Goal: Use online tool/utility: Utilize a website feature to perform a specific function

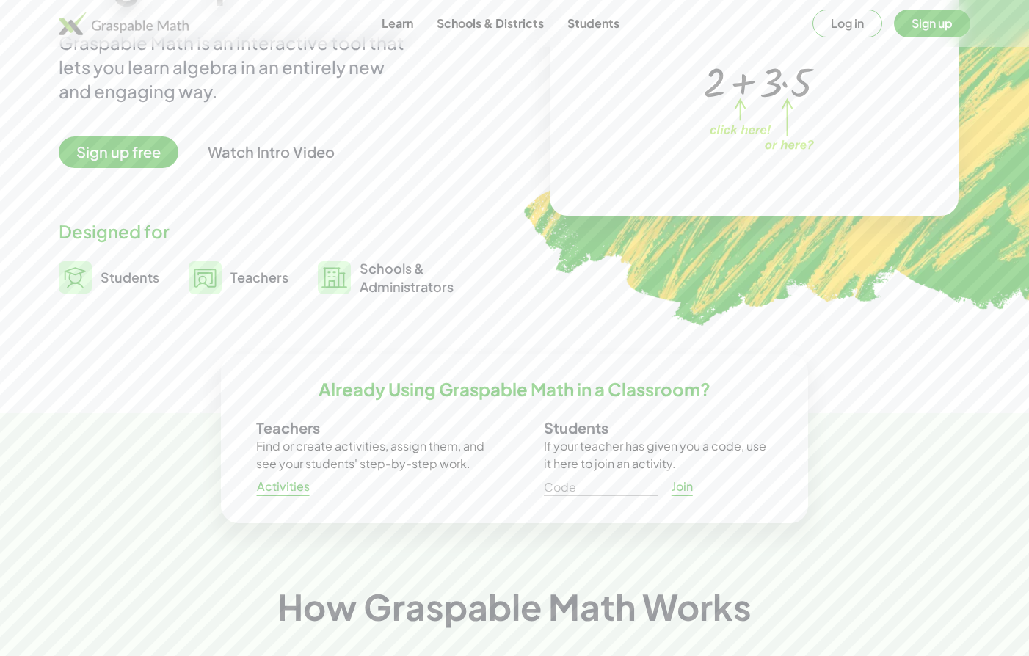
scroll to position [183, 0]
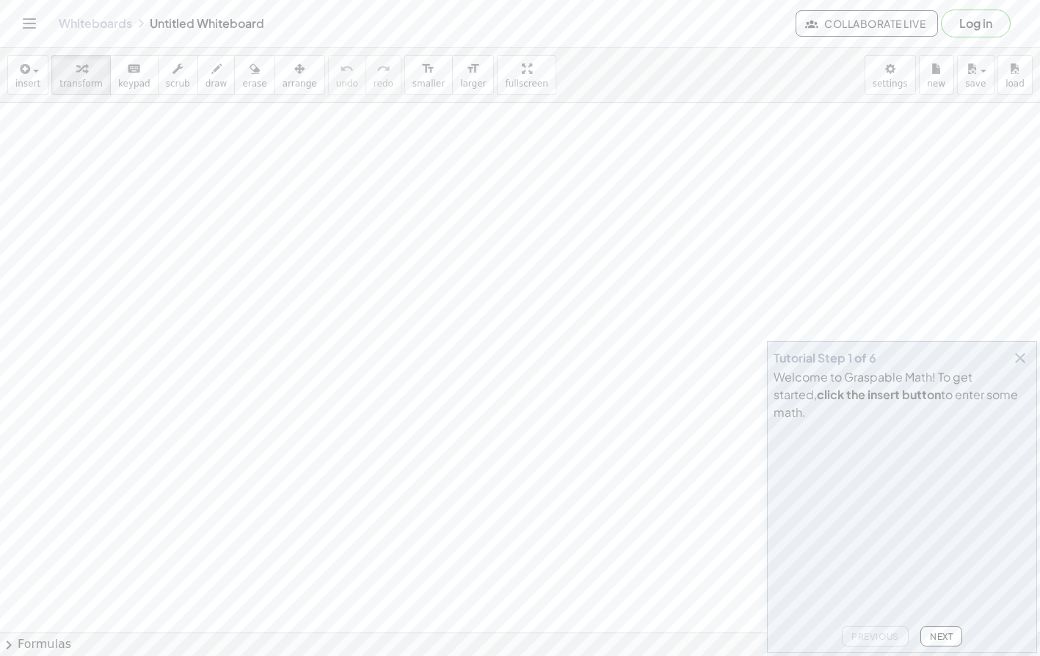
click at [23, 22] on icon "Toggle navigation" at bounding box center [30, 24] width 18 height 18
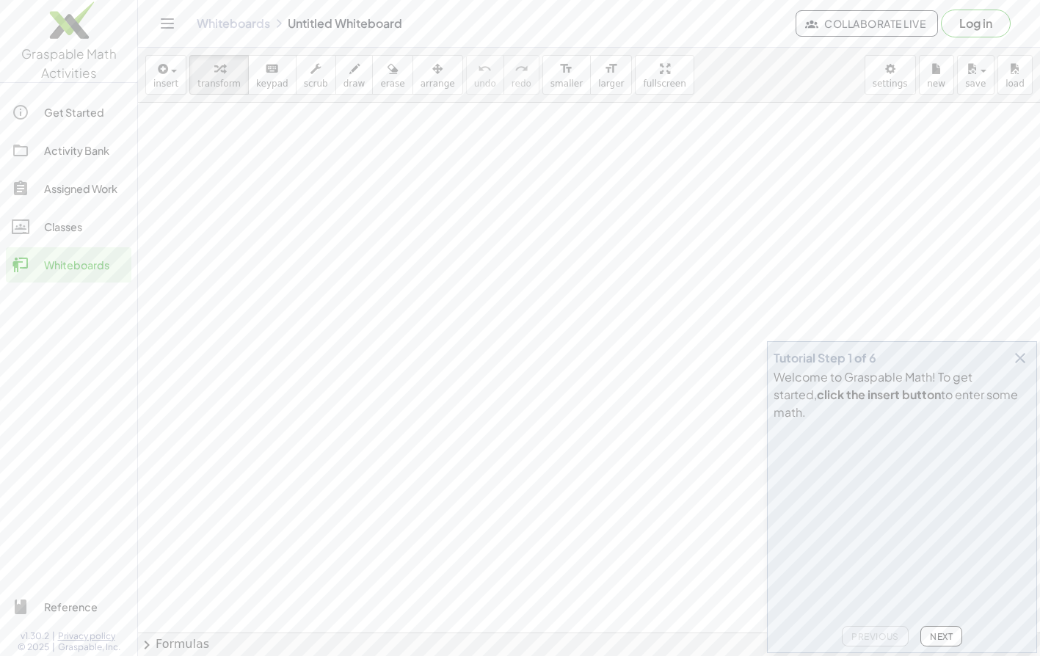
click at [164, 26] on icon "Toggle navigation" at bounding box center [168, 24] width 18 height 18
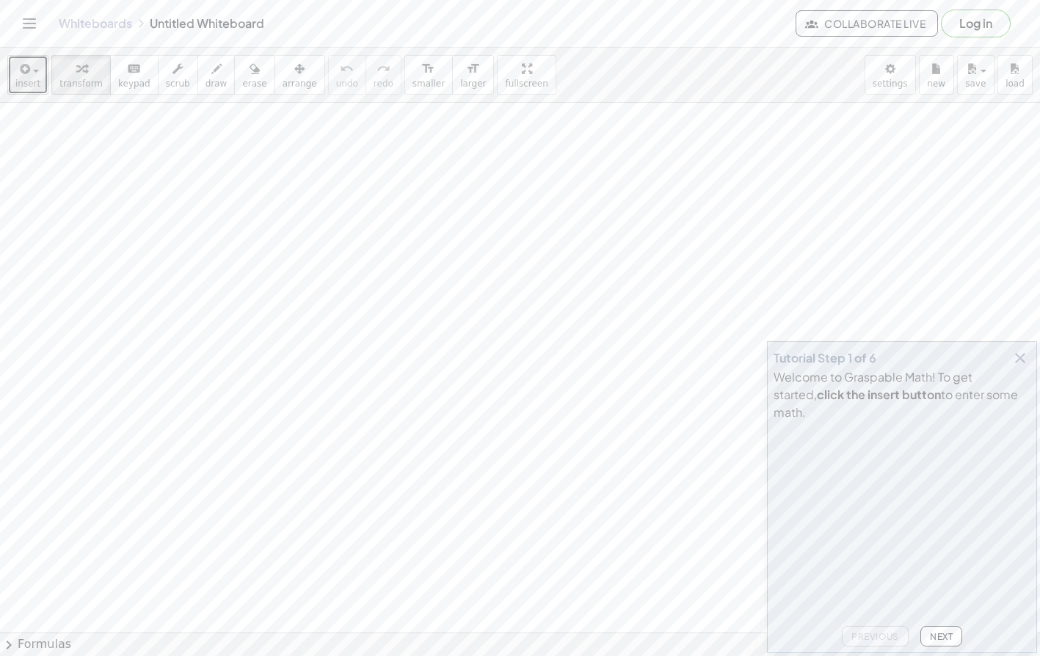
click at [24, 75] on icon "button" at bounding box center [23, 69] width 13 height 18
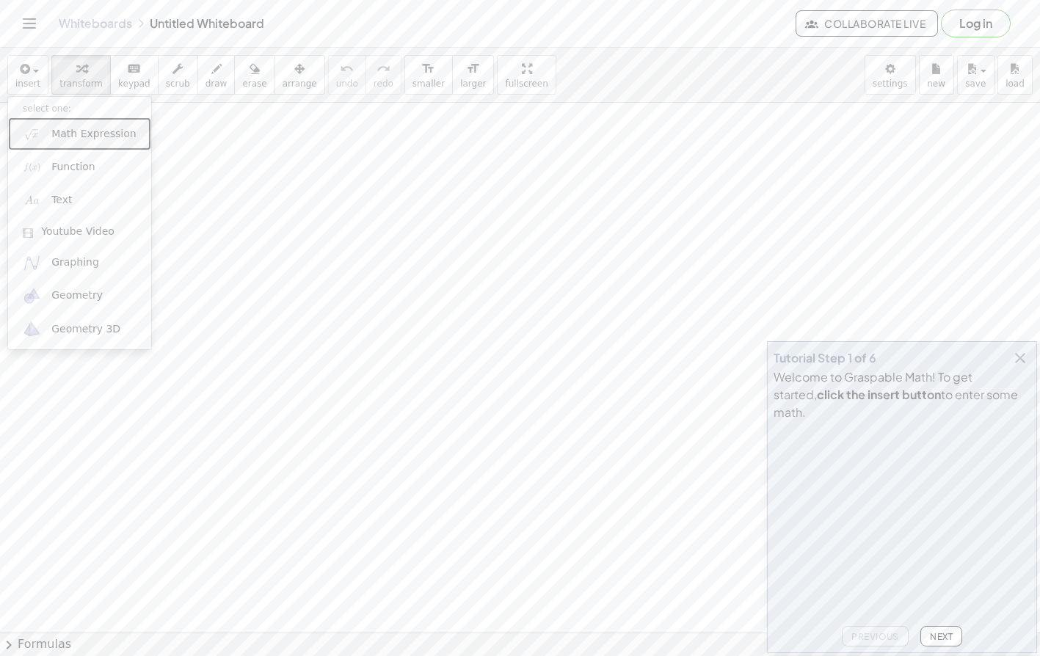
click at [77, 137] on span "Math Expression" at bounding box center [93, 134] width 84 height 15
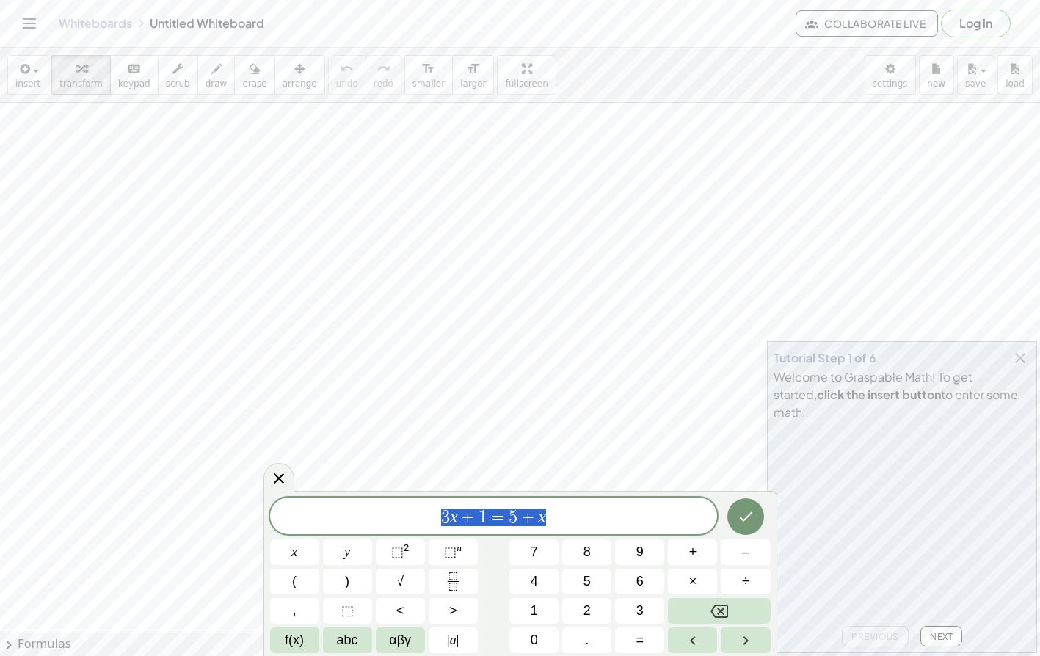
drag, startPoint x: 545, startPoint y: 515, endPoint x: 400, endPoint y: 512, distance: 144.7
click at [398, 511] on span "3 x + 1 = 5 + x" at bounding box center [494, 517] width 448 height 21
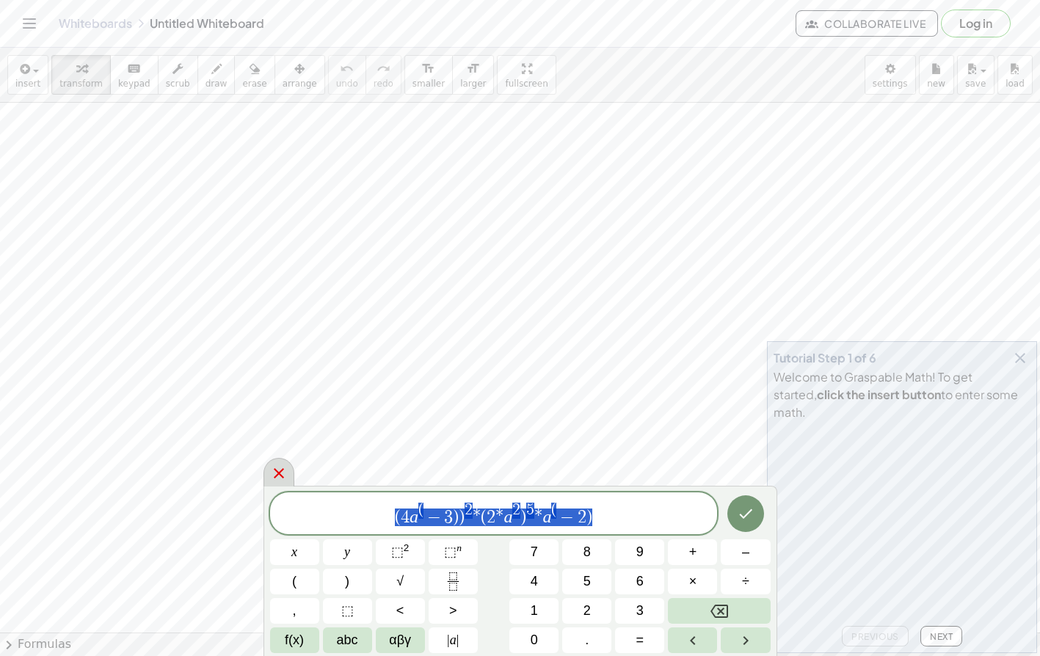
drag, startPoint x: 652, startPoint y: 518, endPoint x: 278, endPoint y: 480, distance: 376.3
click at [282, 486] on div "**********" at bounding box center [521, 571] width 514 height 170
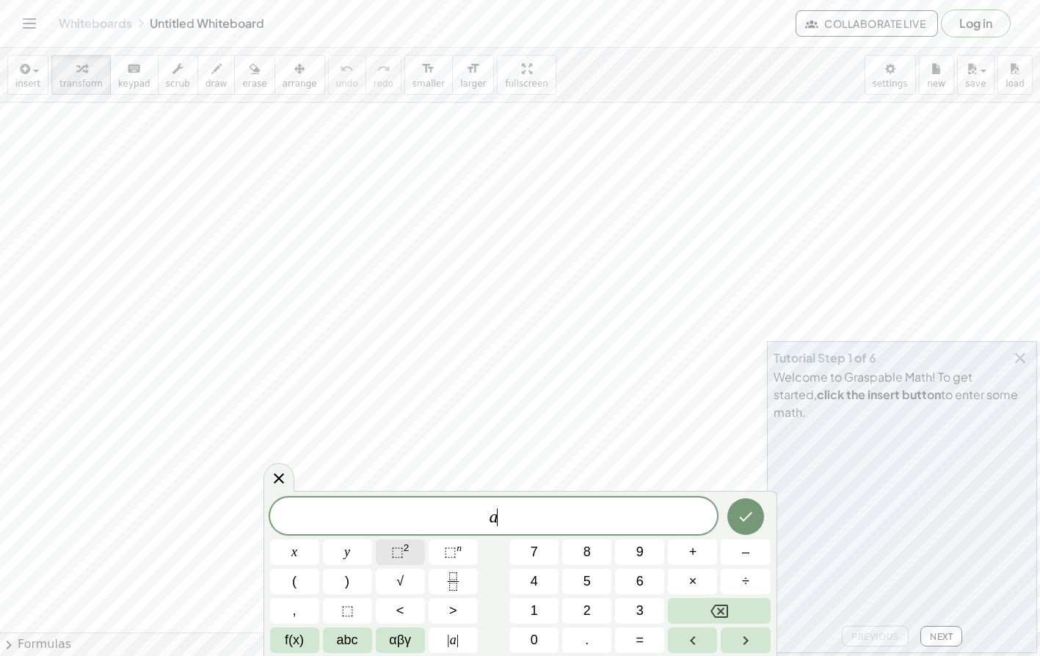
click at [404, 553] on sup "2" at bounding box center [407, 548] width 6 height 11
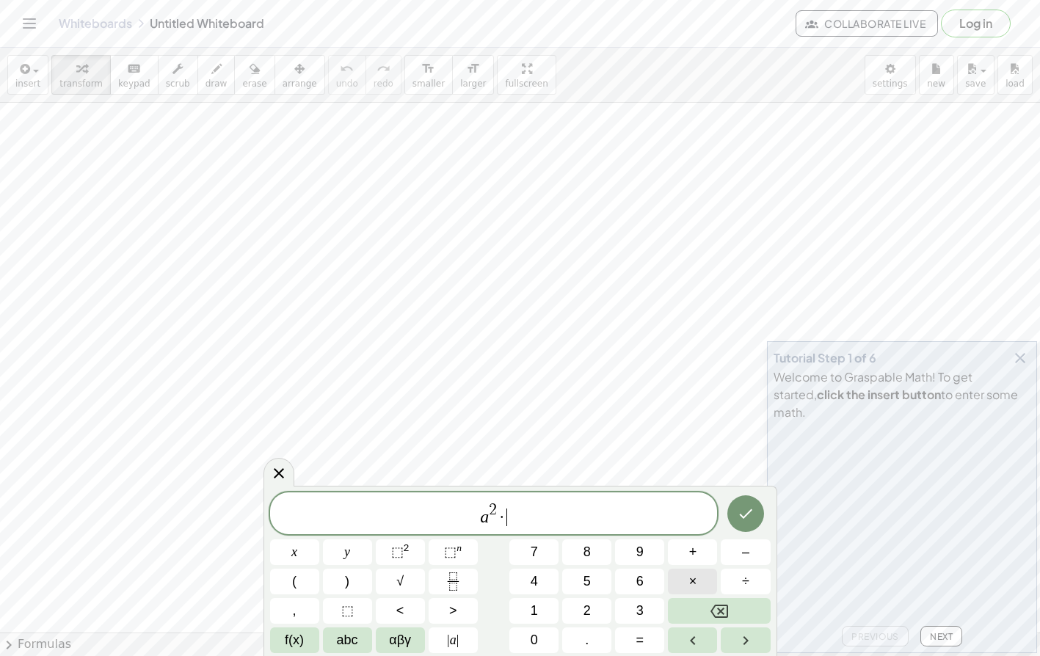
click at [699, 581] on button "×" at bounding box center [692, 582] width 49 height 26
click at [405, 555] on span "⬚ 2" at bounding box center [400, 553] width 18 height 20
click at [529, 521] on span "a 2 · a 5 ​" at bounding box center [494, 514] width 448 height 26
click at [628, 637] on button "=" at bounding box center [639, 641] width 49 height 26
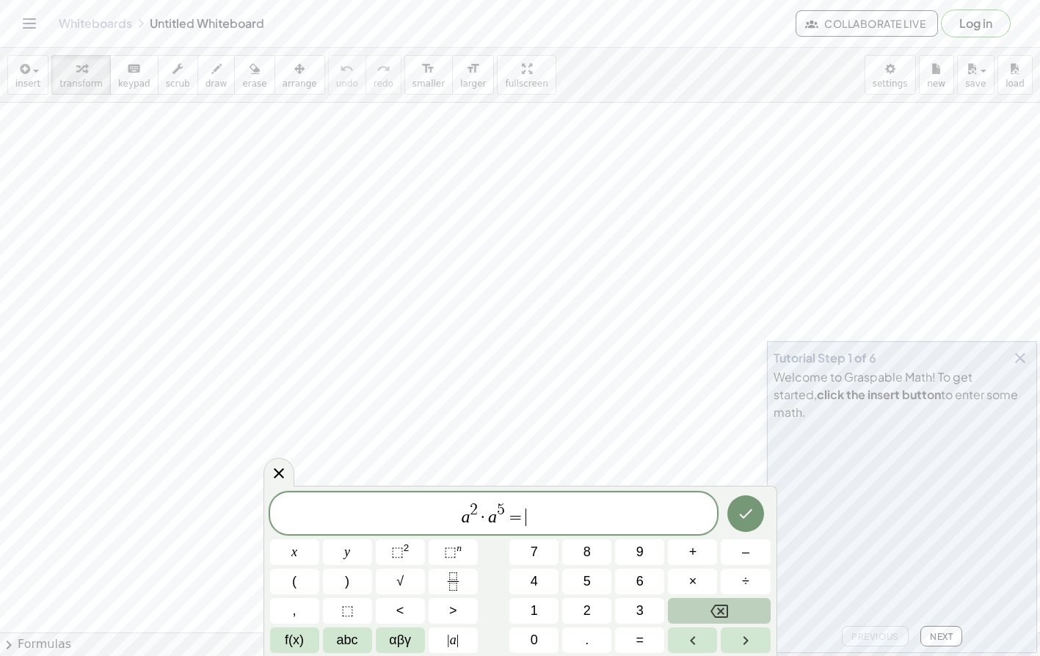
click at [726, 613] on icon "Backspace" at bounding box center [720, 612] width 18 height 18
click at [747, 515] on icon "Done" at bounding box center [746, 514] width 18 height 18
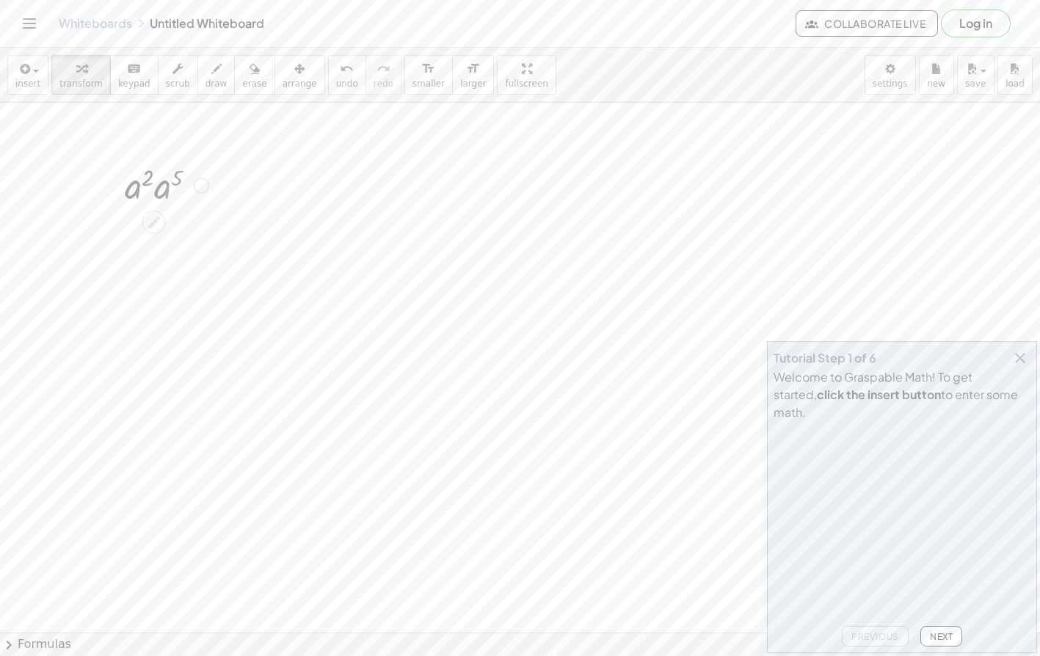
click at [201, 186] on div at bounding box center [201, 186] width 16 height 16
click at [421, 220] on div at bounding box center [520, 586] width 1040 height 1060
click at [172, 192] on div at bounding box center [166, 184] width 98 height 50
click at [159, 269] on icon at bounding box center [154, 270] width 15 height 15
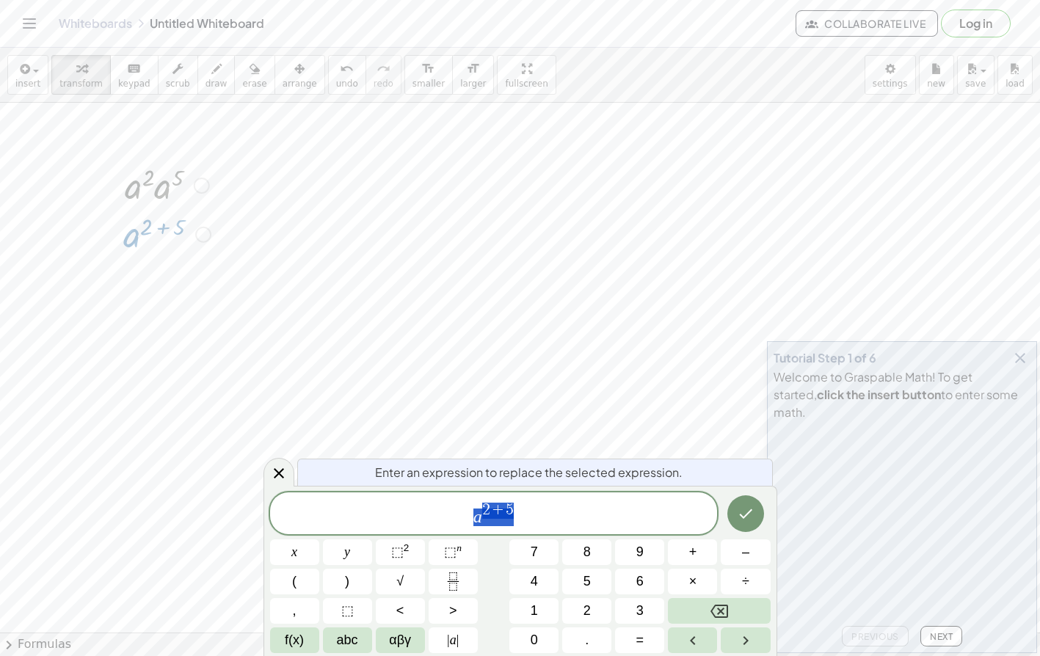
click at [524, 358] on div at bounding box center [520, 586] width 1040 height 1060
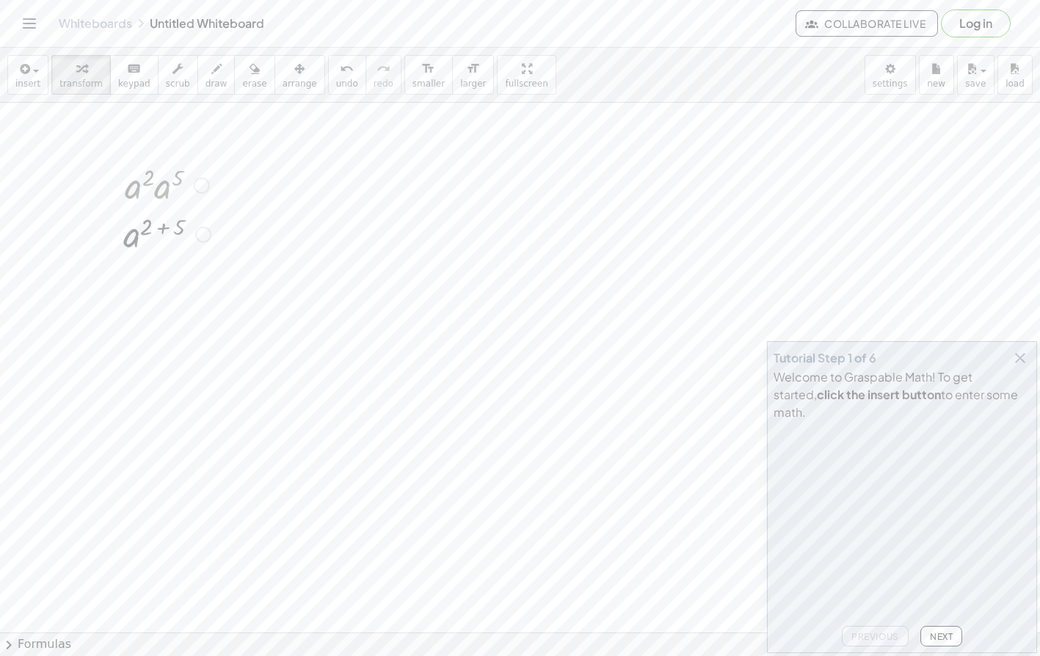
click at [203, 239] on div "Fix a mistake Transform line Copy line as LaTeX Copy derivation as LaTeX Expand…" at bounding box center [203, 235] width 16 height 16
click at [324, 356] on div at bounding box center [520, 586] width 1040 height 1060
drag, startPoint x: 157, startPoint y: 256, endPoint x: 151, endPoint y: 246, distance: 11.8
click at [157, 256] on div at bounding box center [160, 269] width 12 height 27
click at [150, 241] on div at bounding box center [167, 233] width 102 height 48
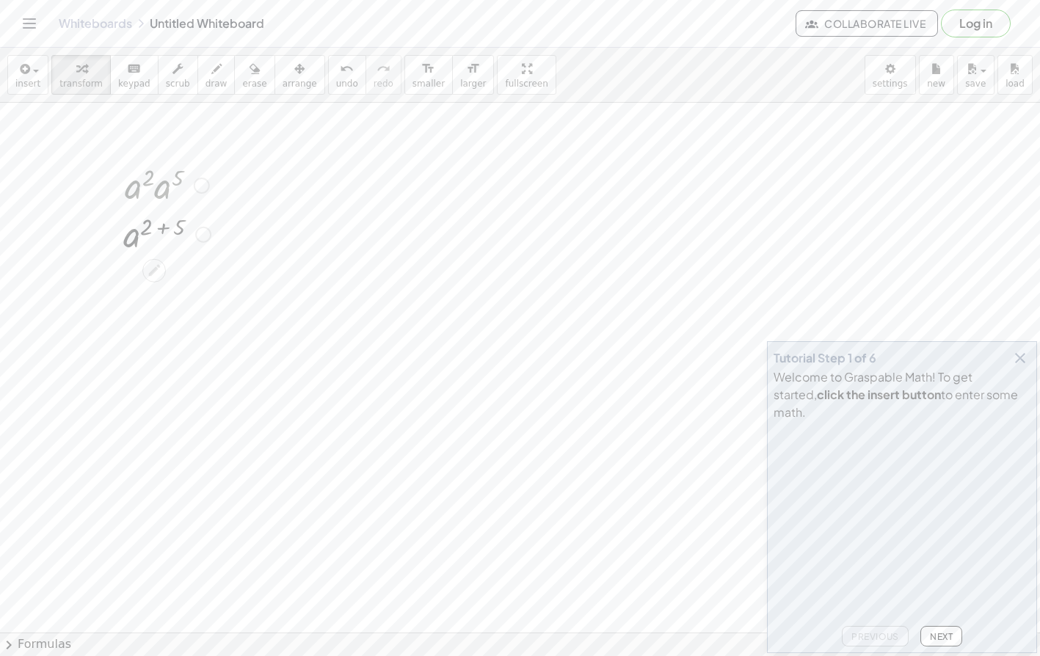
click at [145, 233] on div at bounding box center [167, 233] width 102 height 48
click at [158, 272] on icon at bounding box center [154, 270] width 15 height 15
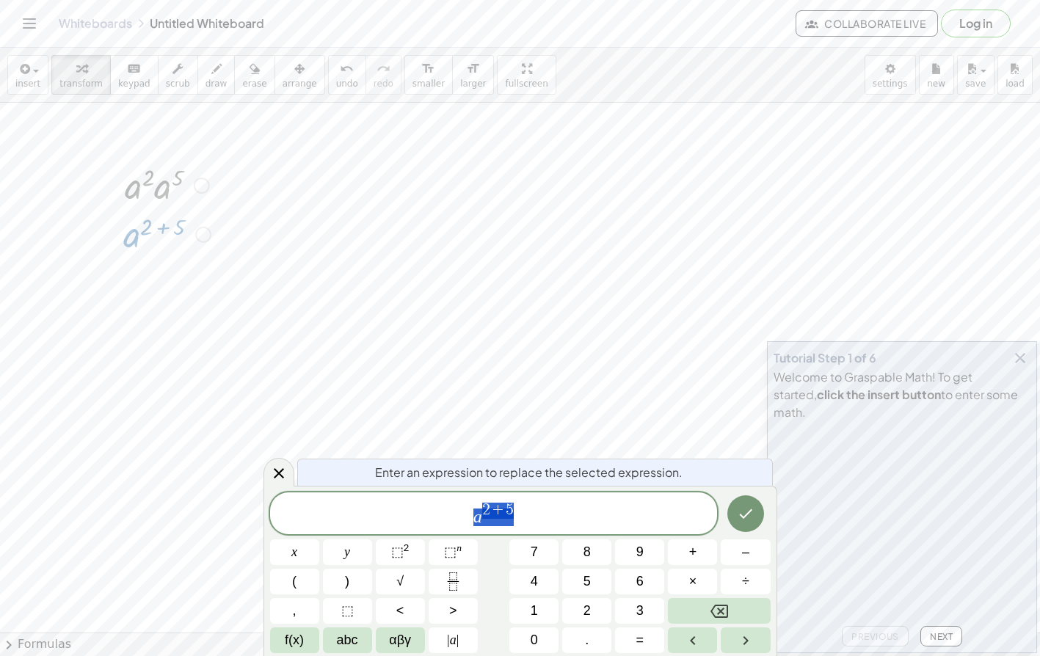
click at [597, 380] on div at bounding box center [520, 586] width 1040 height 1060
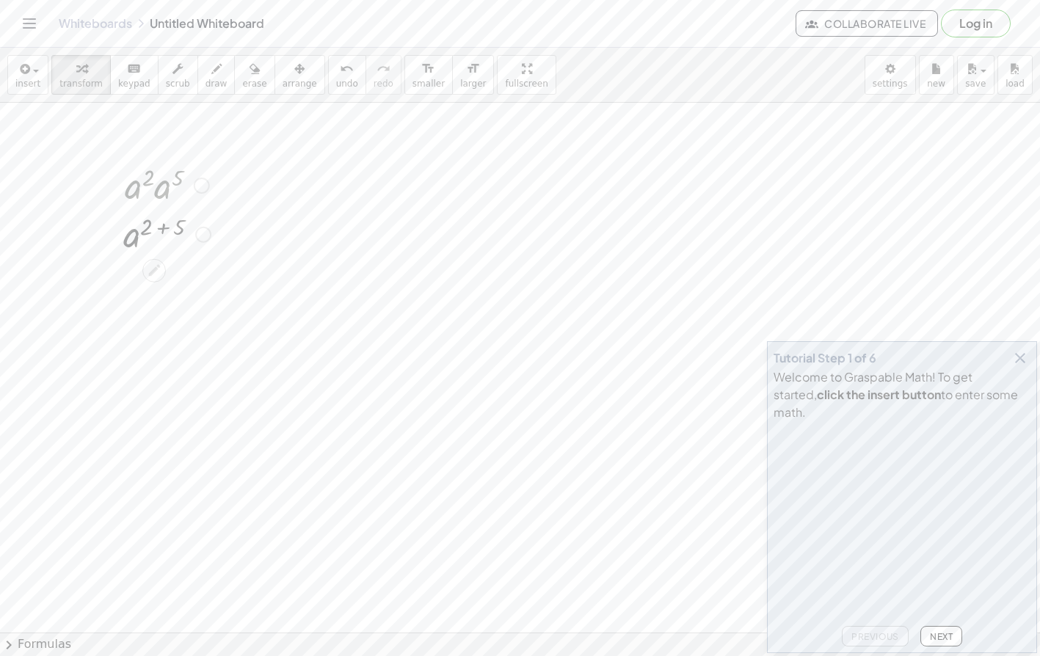
click at [202, 236] on div "Transform line Copy line as LaTeX Copy derivation as LaTeX Expand new lines: On" at bounding box center [203, 235] width 16 height 16
click at [250, 268] on span "Expand new lines: On" at bounding box center [284, 267] width 100 height 12
click at [162, 269] on div at bounding box center [153, 270] width 23 height 23
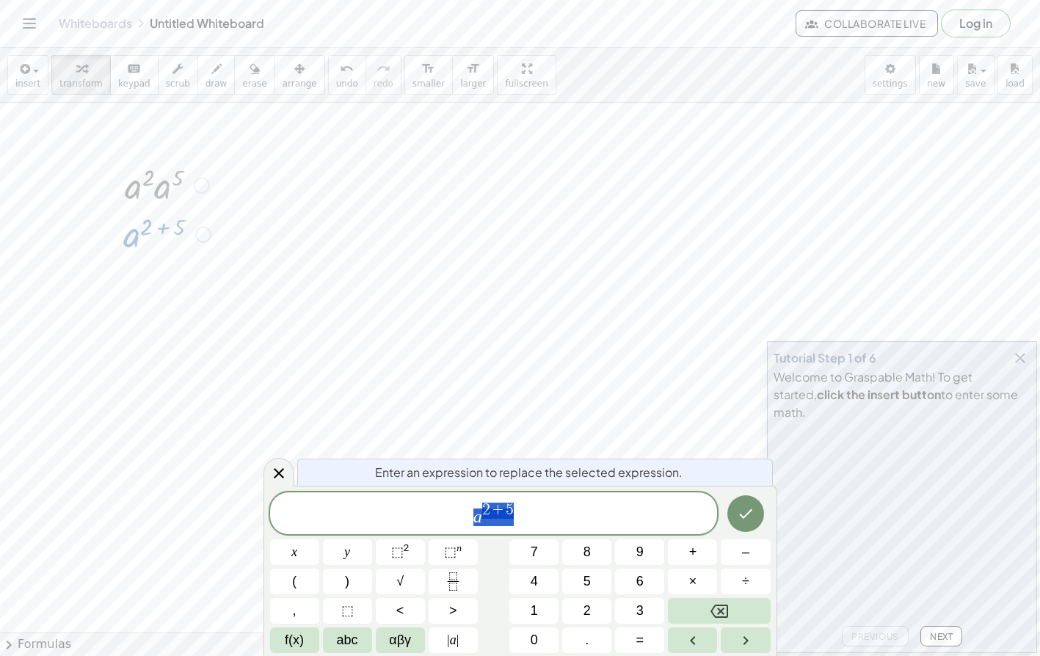
click at [402, 436] on div at bounding box center [520, 586] width 1040 height 1060
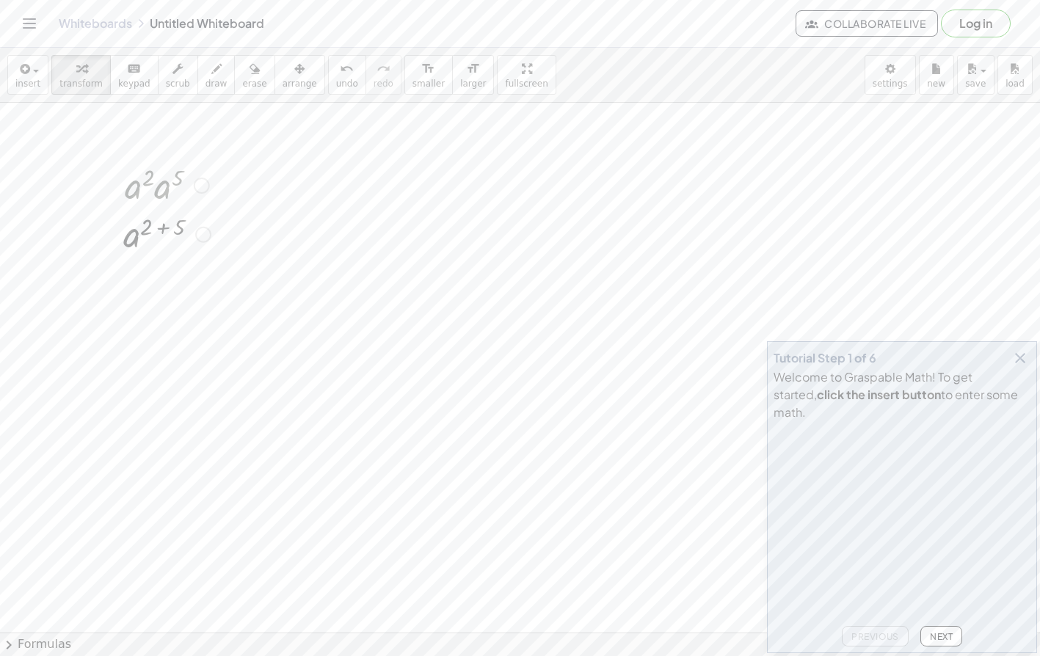
click at [136, 242] on div at bounding box center [167, 233] width 102 height 48
click at [148, 235] on div at bounding box center [167, 233] width 102 height 48
click at [159, 231] on div at bounding box center [167, 233] width 102 height 48
click at [159, 231] on div at bounding box center [166, 233] width 98 height 48
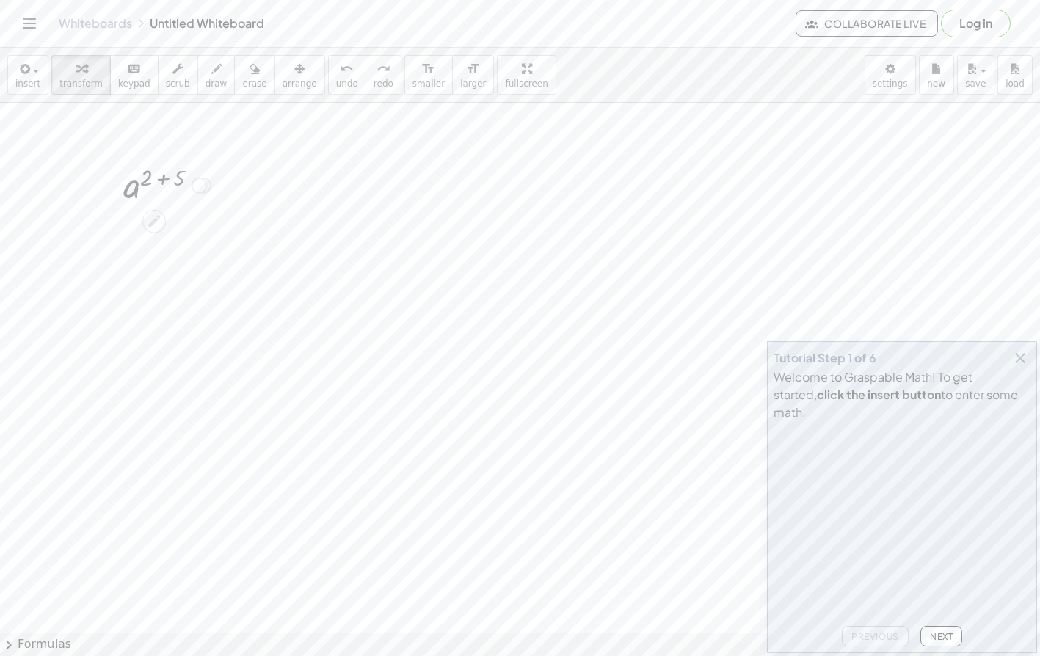
click at [198, 187] on div at bounding box center [200, 186] width 16 height 16
click at [292, 181] on li "Copy line as LaTeX" at bounding box center [289, 175] width 125 height 22
drag, startPoint x: 236, startPoint y: 231, endPoint x: 170, endPoint y: 233, distance: 66.1
click at [236, 231] on div at bounding box center [520, 586] width 1040 height 1060
click at [150, 223] on icon at bounding box center [154, 222] width 12 height 12
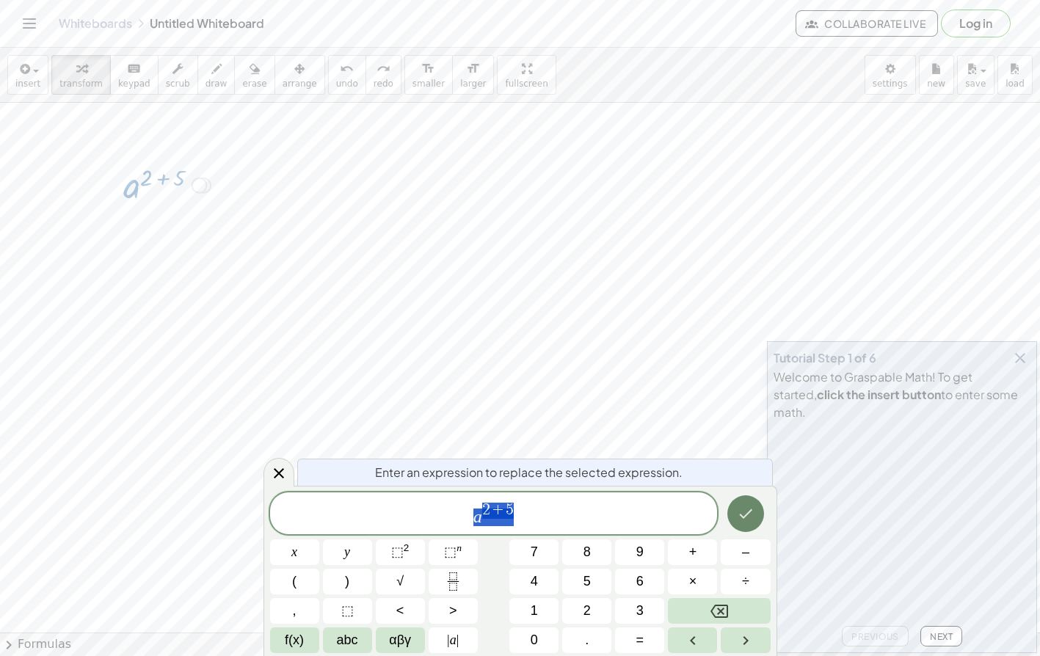
click at [742, 519] on icon "Done" at bounding box center [746, 514] width 18 height 18
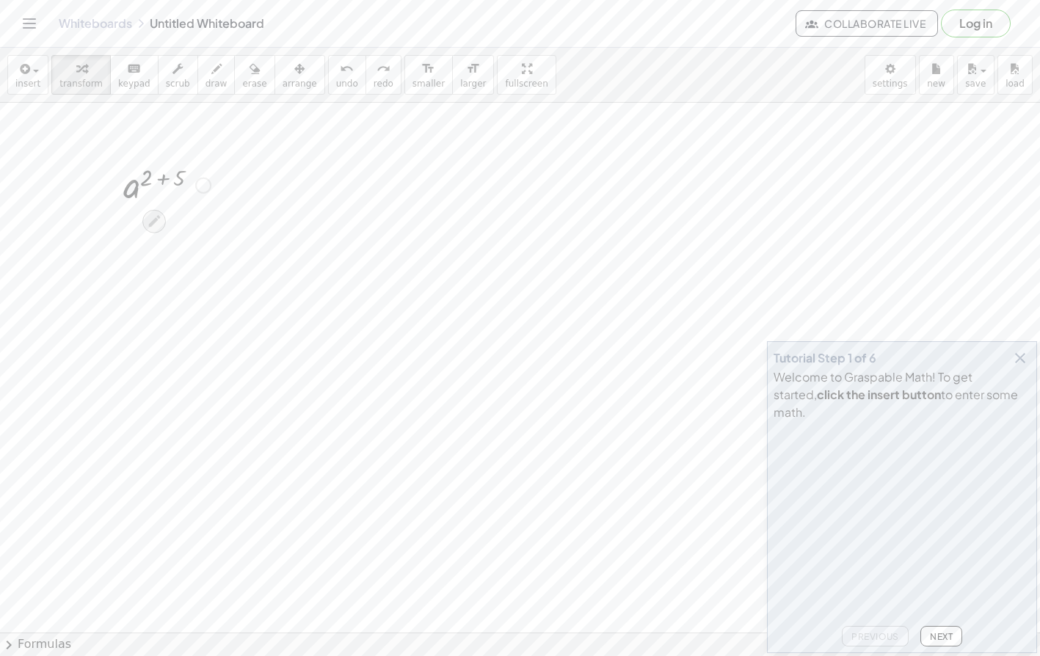
click at [162, 220] on icon at bounding box center [154, 221] width 15 height 15
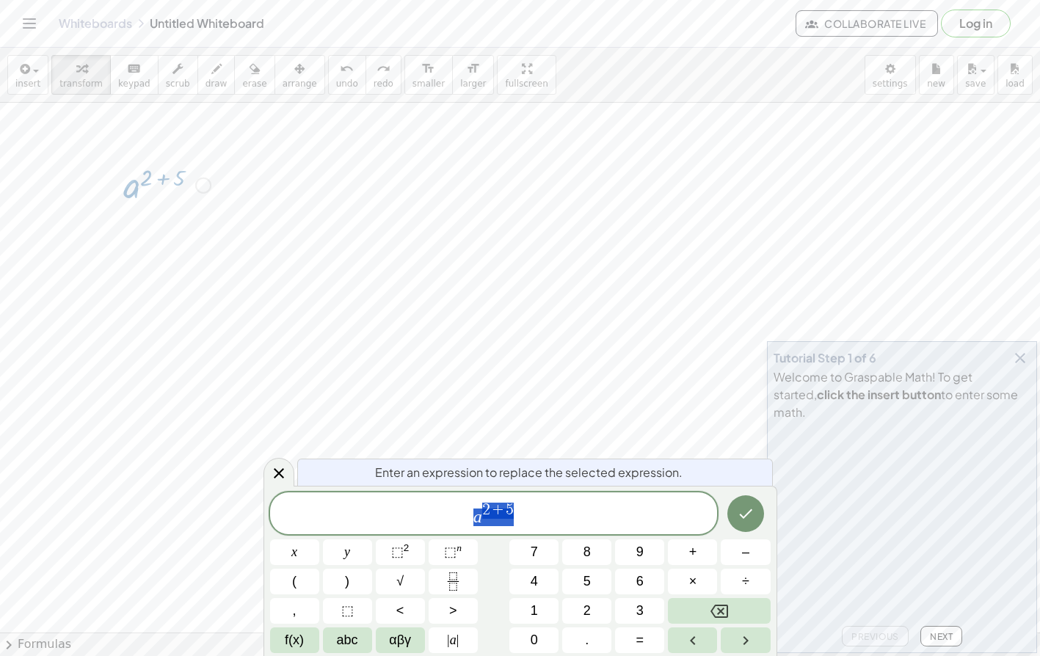
drag, startPoint x: 526, startPoint y: 333, endPoint x: 336, endPoint y: 279, distance: 197.8
click at [526, 333] on div at bounding box center [520, 586] width 1040 height 1060
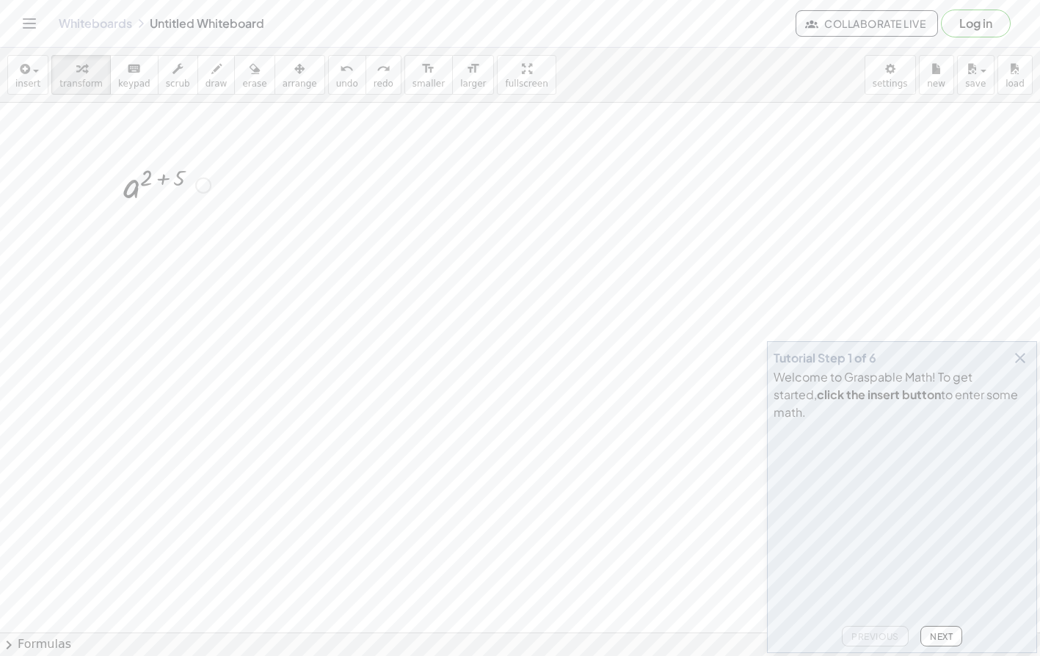
click at [165, 181] on div at bounding box center [167, 184] width 102 height 48
click at [167, 183] on div at bounding box center [167, 184] width 68 height 48
click at [1023, 367] on icon "button" at bounding box center [1021, 358] width 18 height 18
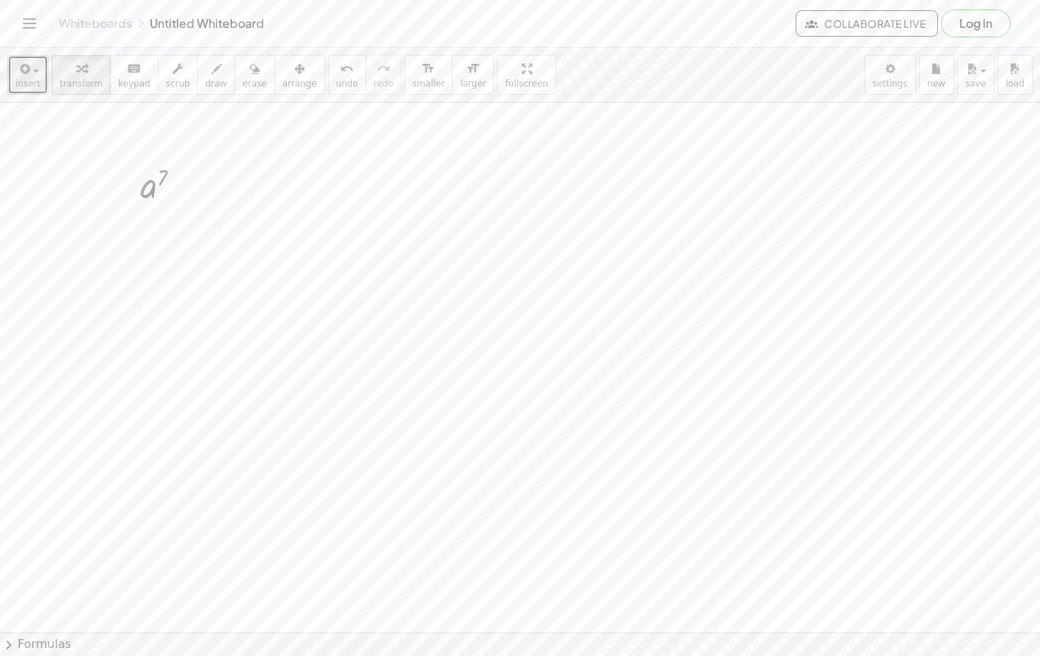
click at [23, 65] on icon "button" at bounding box center [23, 69] width 13 height 18
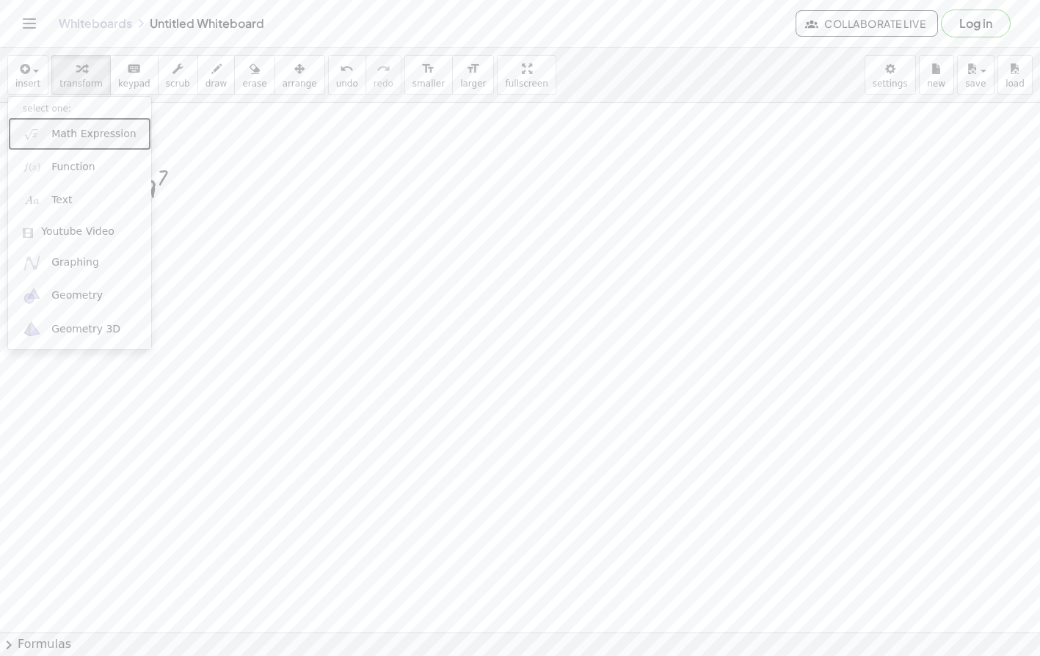
click at [74, 138] on span "Math Expression" at bounding box center [93, 134] width 84 height 15
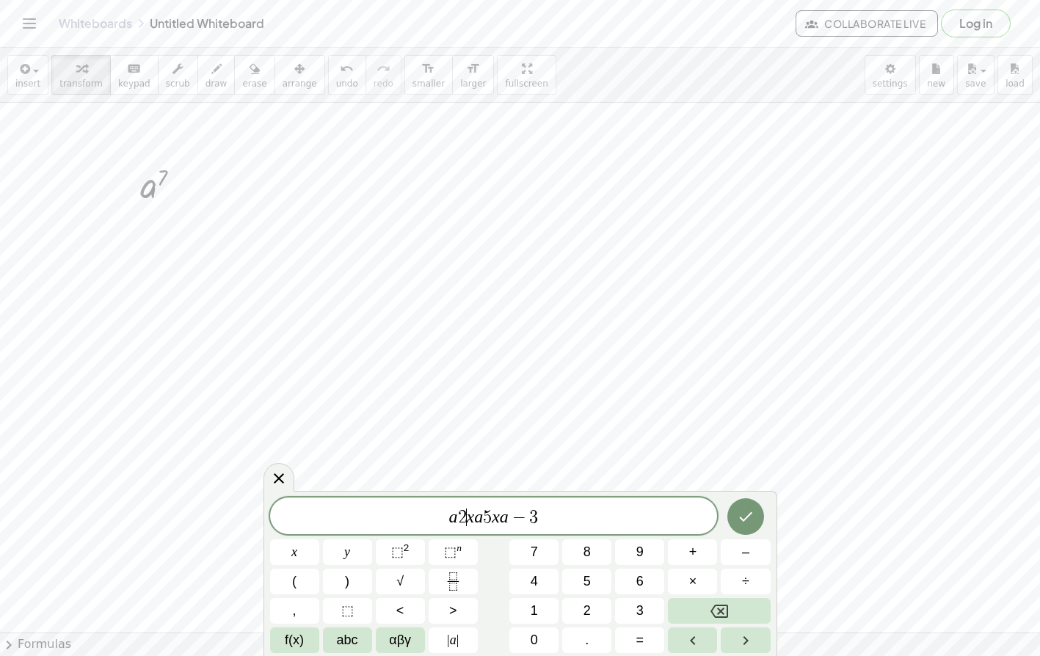
click at [468, 517] on var "x" at bounding box center [471, 516] width 8 height 19
click at [406, 547] on sup "2" at bounding box center [407, 548] width 6 height 11
click at [486, 518] on span "a 2 x a 5 x a − 3" at bounding box center [494, 514] width 448 height 26
click at [387, 552] on button "⬚ 2" at bounding box center [400, 553] width 49 height 26
click at [493, 507] on span "5 2" at bounding box center [487, 511] width 16 height 16
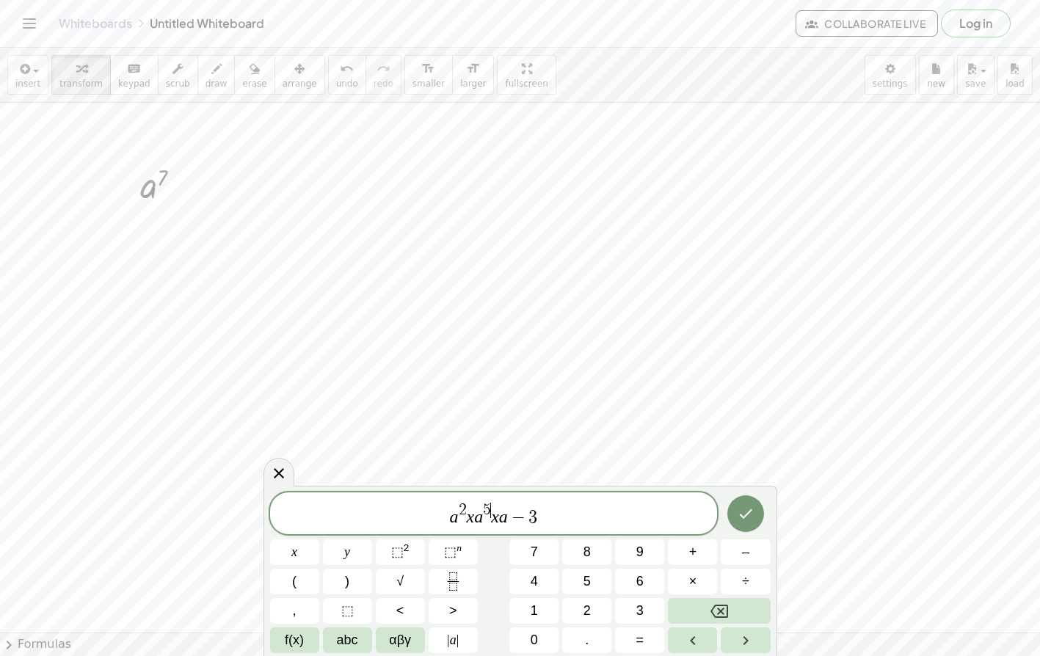
click at [598, 388] on div at bounding box center [520, 586] width 1040 height 1060
